Goal: Information Seeking & Learning: Learn about a topic

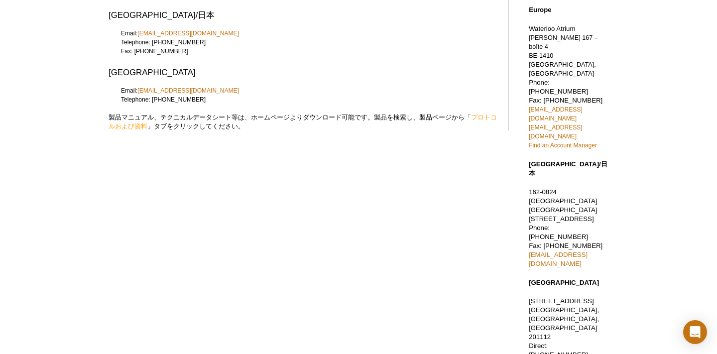
scroll to position [192, 0]
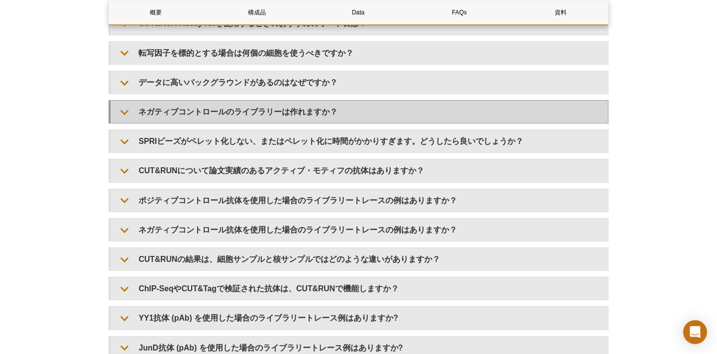
scroll to position [1928, 0]
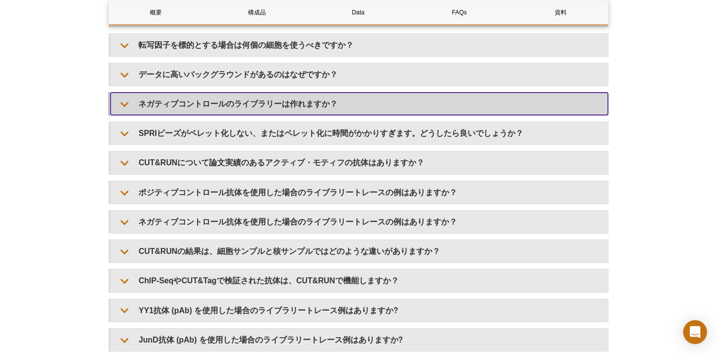
click at [207, 121] on div "核ペレットが見えませんが採れているでしょうか？ ペレットは見えないかもしれません。遠心後にペレットがチューブのどの位置にあるかわかるように、遠心機にチューブを…" at bounding box center [359, 133] width 500 height 436
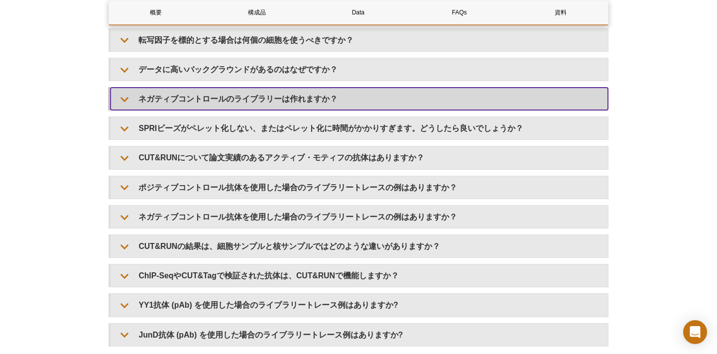
click at [210, 110] on summary "ネガティブコントロールのライブラリーは作れますか？" at bounding box center [360, 99] width 498 height 22
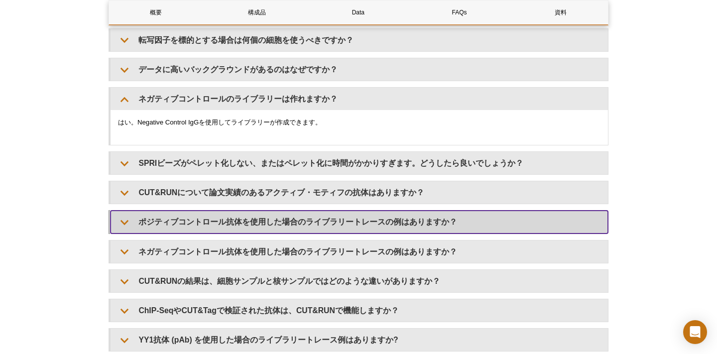
click at [273, 233] on summary "ポジティブコントロール抗体を使用した場合のライブラリートレースの例はありますか？" at bounding box center [360, 222] width 498 height 22
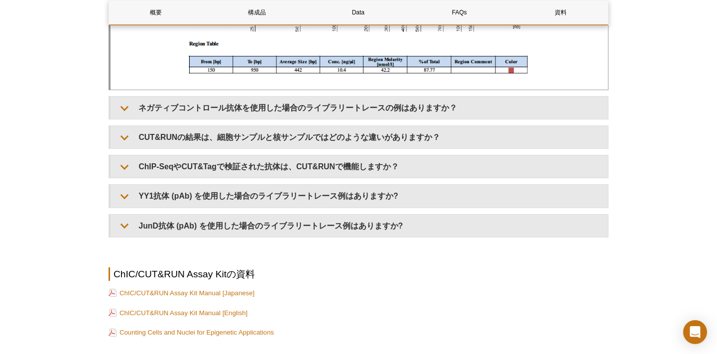
scroll to position [3289, 0]
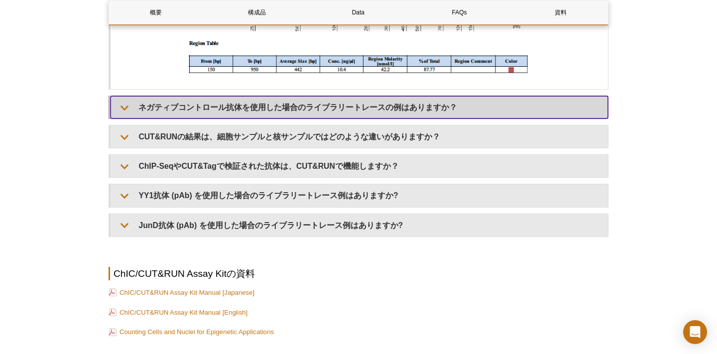
click at [315, 119] on summary "ネガティブコントロール抗体を使用した場合のライブラリートレースの例はありますか？" at bounding box center [360, 107] width 498 height 22
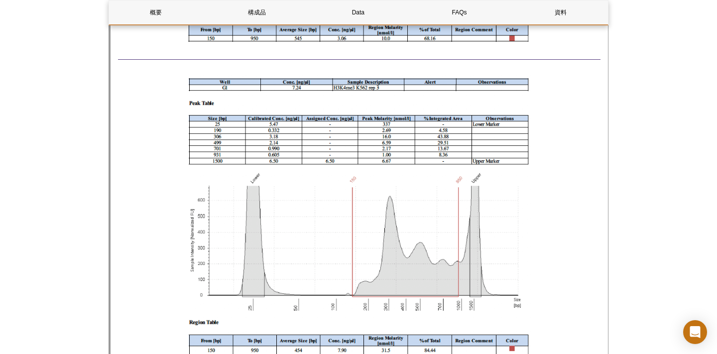
scroll to position [2708, 0]
